Goal: Navigation & Orientation: Find specific page/section

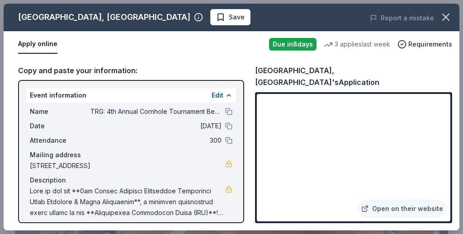
scroll to position [227, 0]
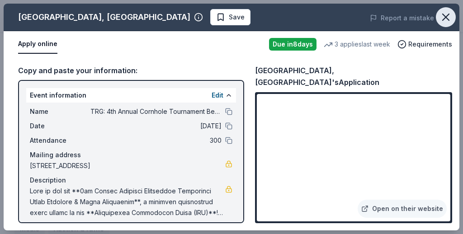
click at [445, 18] on icon "button" at bounding box center [445, 17] width 6 height 6
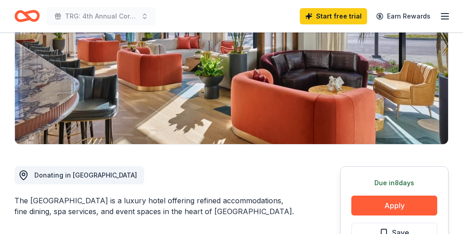
scroll to position [0, 0]
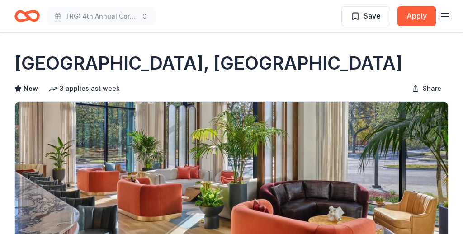
click at [28, 15] on icon "Home" at bounding box center [31, 15] width 14 height 9
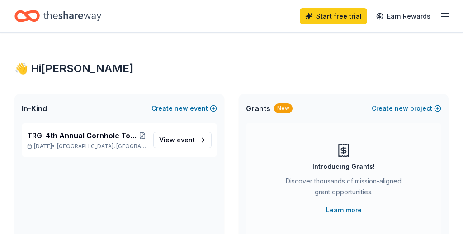
click at [443, 11] on icon "button" at bounding box center [444, 16] width 11 height 11
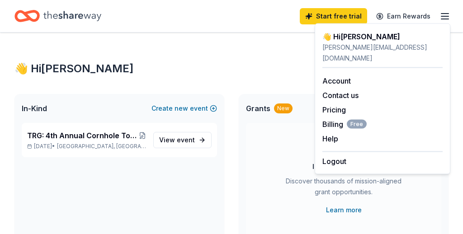
click at [352, 39] on div "👋 Hi Jason" at bounding box center [382, 36] width 120 height 11
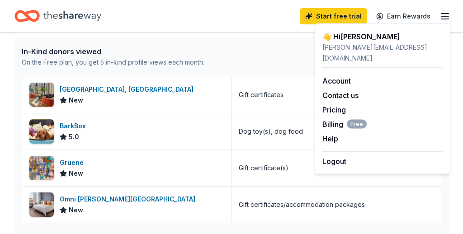
scroll to position [225, 0]
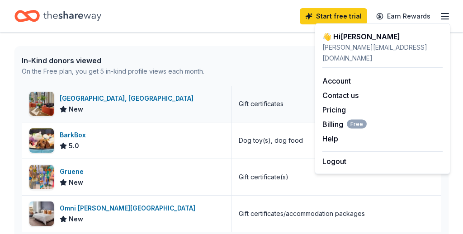
click at [131, 102] on div "[GEOGRAPHIC_DATA], [GEOGRAPHIC_DATA]" at bounding box center [128, 98] width 137 height 11
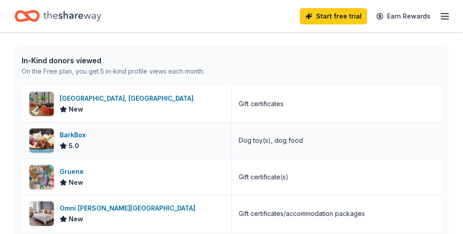
click at [121, 139] on div "BarkBox 5.0" at bounding box center [127, 140] width 210 height 36
click at [53, 15] on icon "Home" at bounding box center [72, 16] width 58 height 19
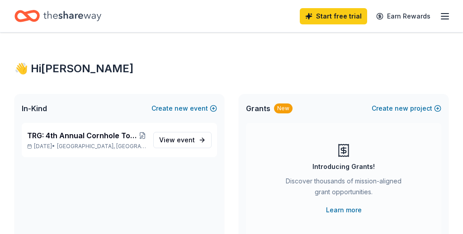
click at [446, 14] on icon "button" at bounding box center [444, 16] width 11 height 11
